Goal: Find specific page/section: Find specific page/section

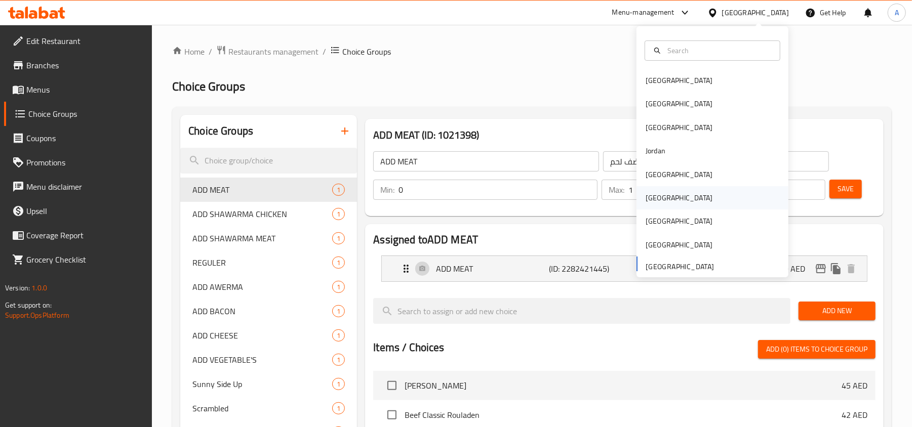
click at [651, 192] on div "[GEOGRAPHIC_DATA]" at bounding box center [679, 197] width 67 height 11
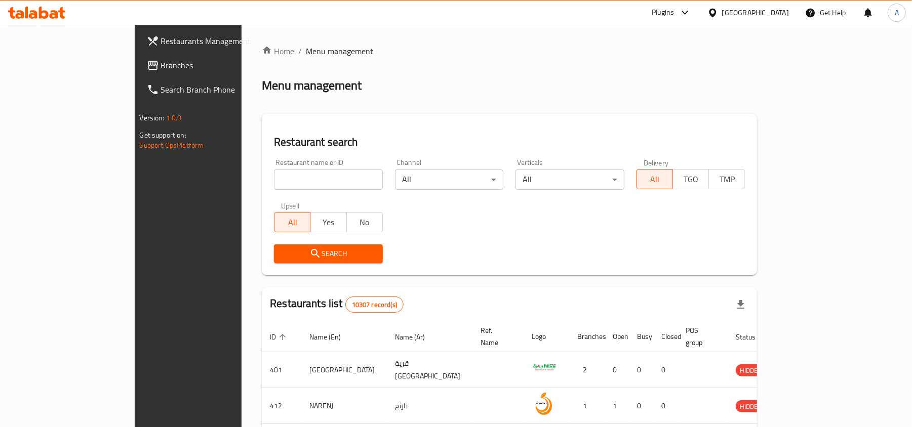
click at [277, 174] on input "search" at bounding box center [328, 180] width 109 height 20
paste input "ajmal perfumes"
click at [274, 246] on button "Search" at bounding box center [328, 254] width 109 height 19
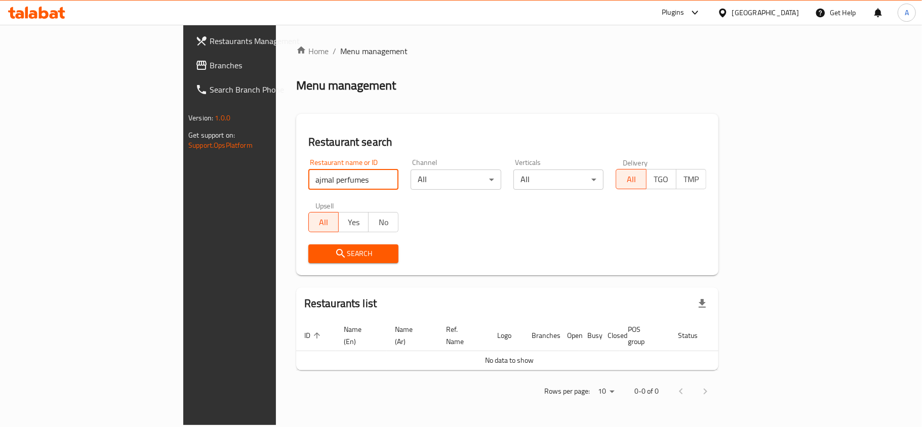
click at [308, 185] on input "ajmal perfumes" at bounding box center [353, 180] width 91 height 20
type input "ajmal perfume"
click at [335, 248] on icon "submit" at bounding box center [341, 254] width 12 height 12
click at [210, 63] on span "Branches" at bounding box center [269, 65] width 119 height 12
